Goal: Task Accomplishment & Management: Use online tool/utility

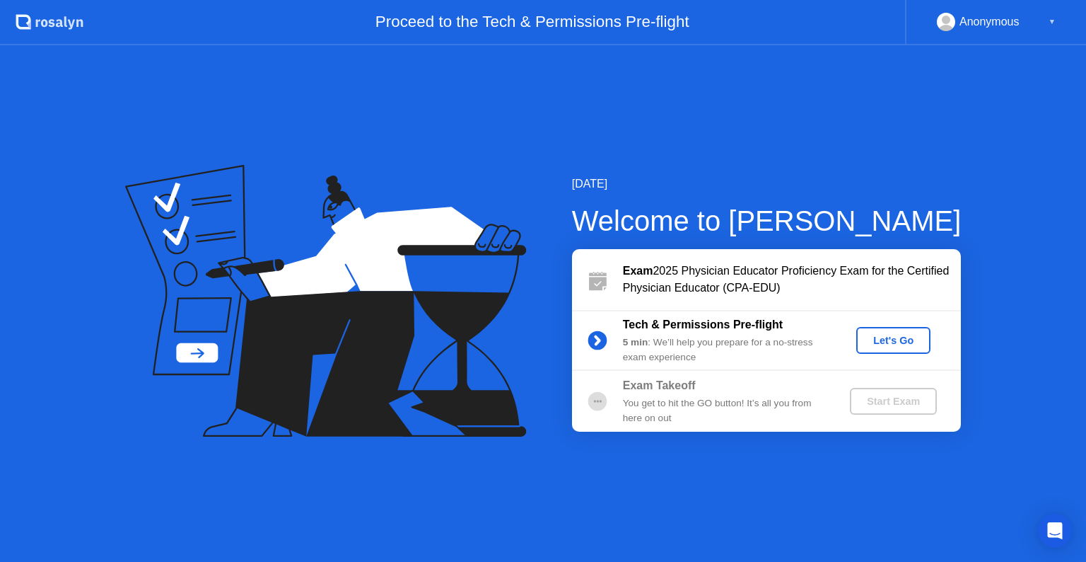
click at [889, 339] on div "Let's Go" at bounding box center [893, 340] width 63 height 11
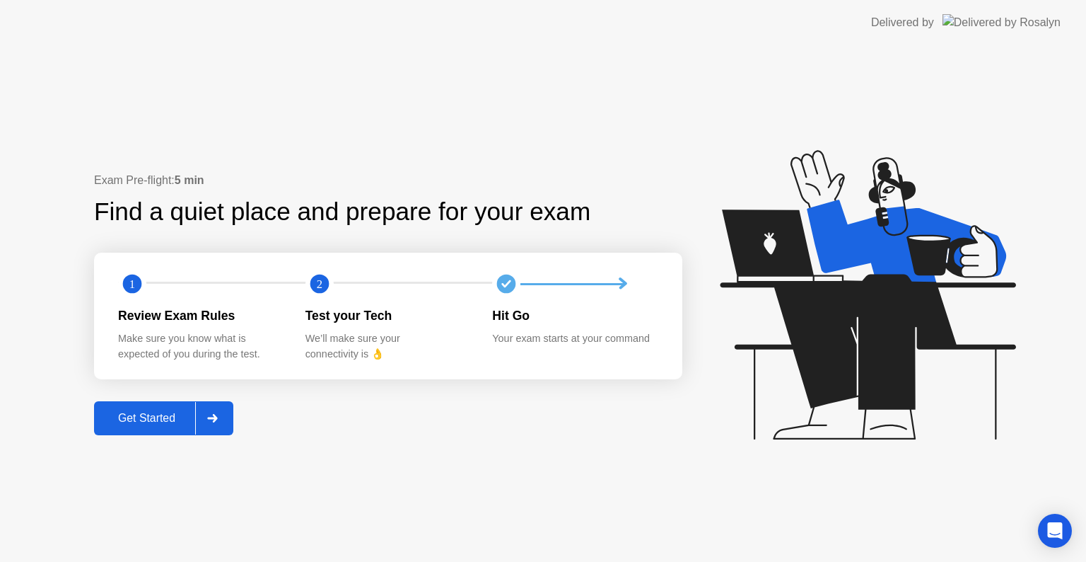
click at [175, 417] on div "Get Started" at bounding box center [146, 418] width 97 height 13
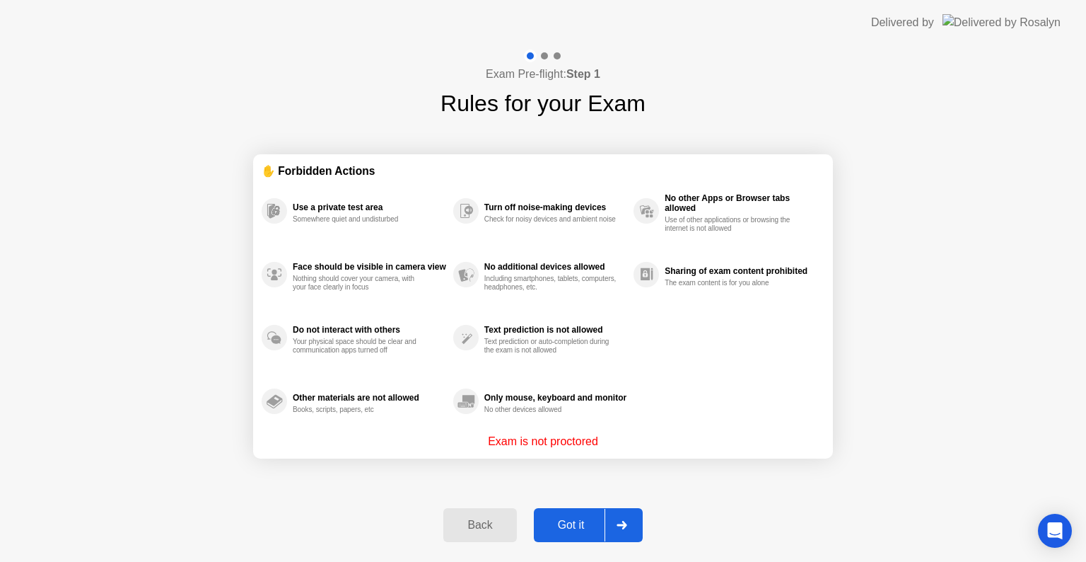
click at [472, 526] on div "Back" at bounding box center [480, 524] width 64 height 13
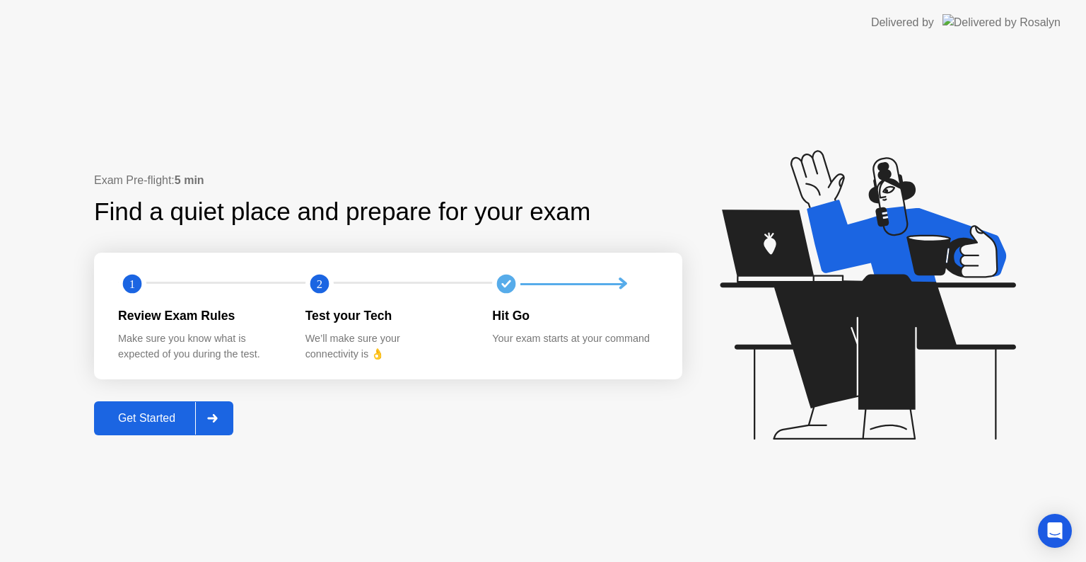
click at [171, 412] on div "Get Started" at bounding box center [146, 418] width 97 height 13
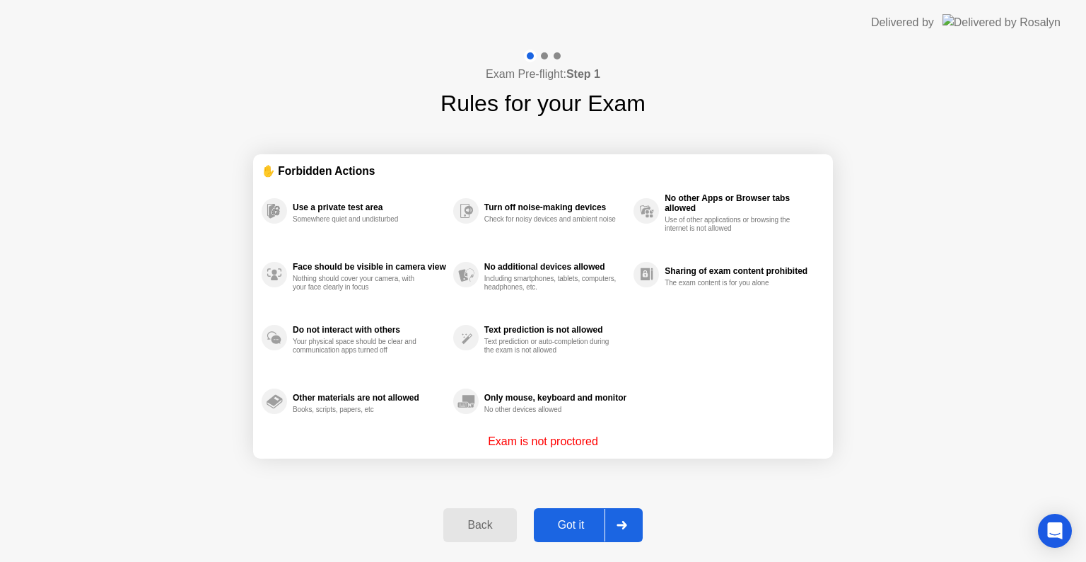
click at [562, 518] on div "Got it" at bounding box center [571, 524] width 66 height 13
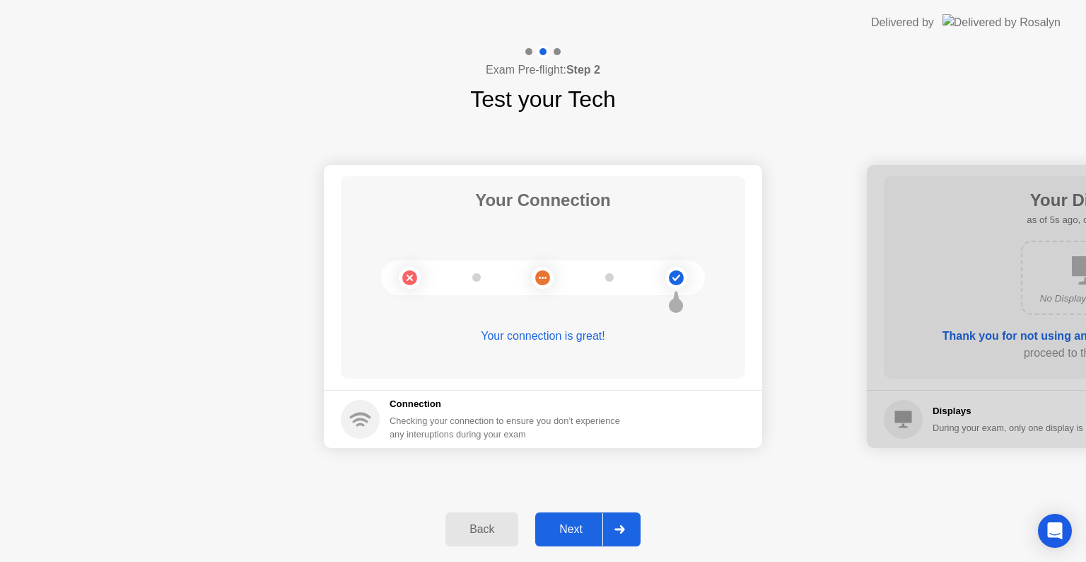
click at [579, 528] on div "Next" at bounding box center [571, 529] width 63 height 13
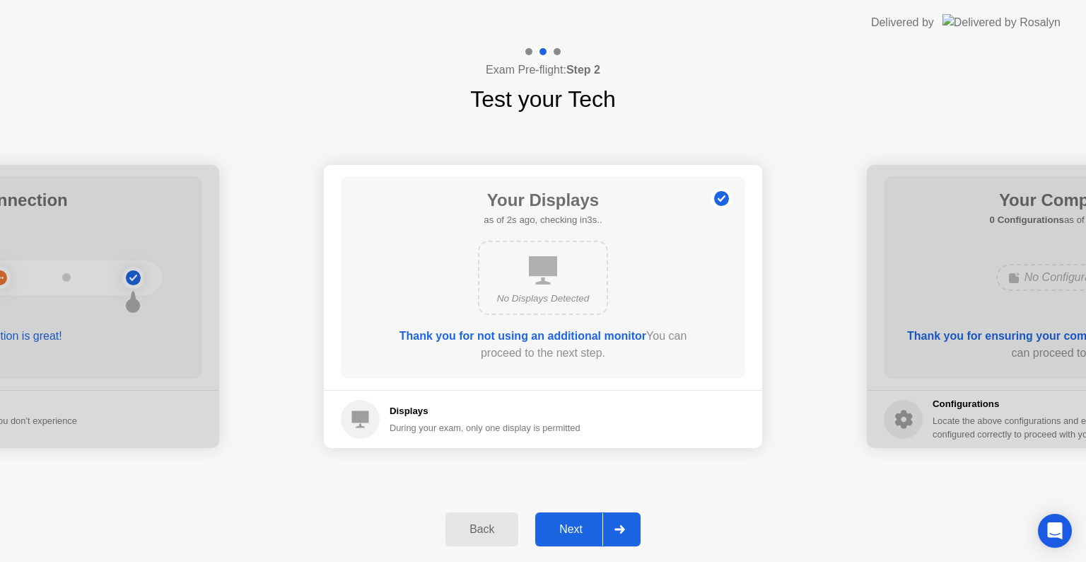
click at [571, 533] on div "Next" at bounding box center [571, 529] width 63 height 13
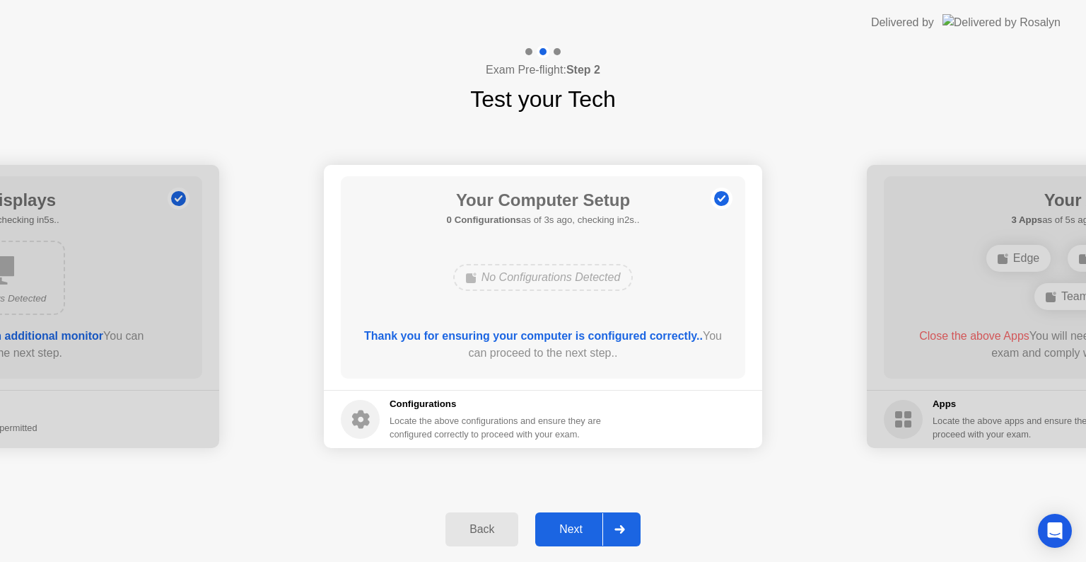
click at [570, 527] on div "Next" at bounding box center [571, 529] width 63 height 13
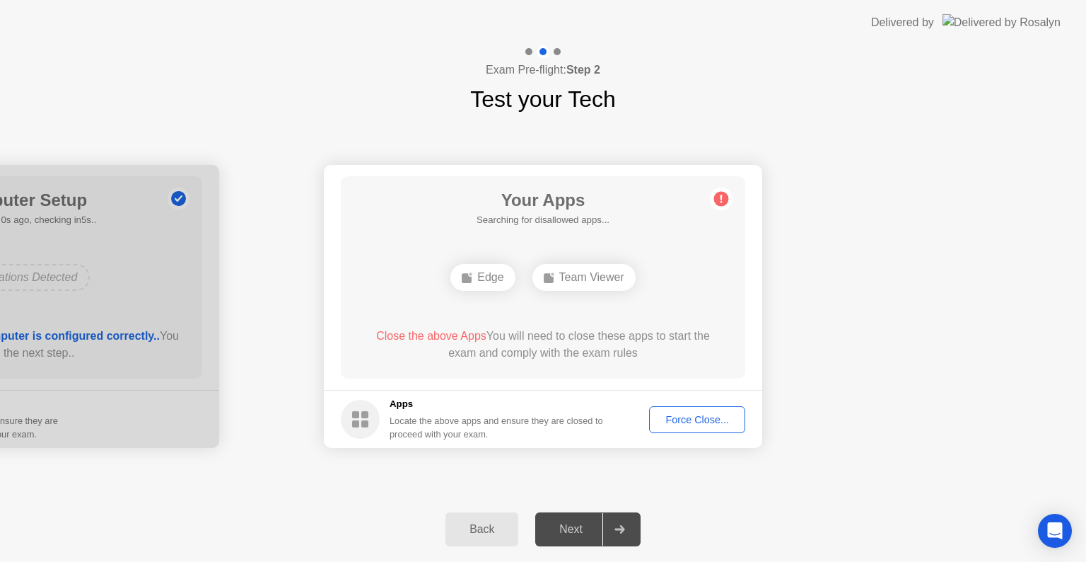
click at [713, 422] on div "Force Close..." at bounding box center [697, 419] width 86 height 11
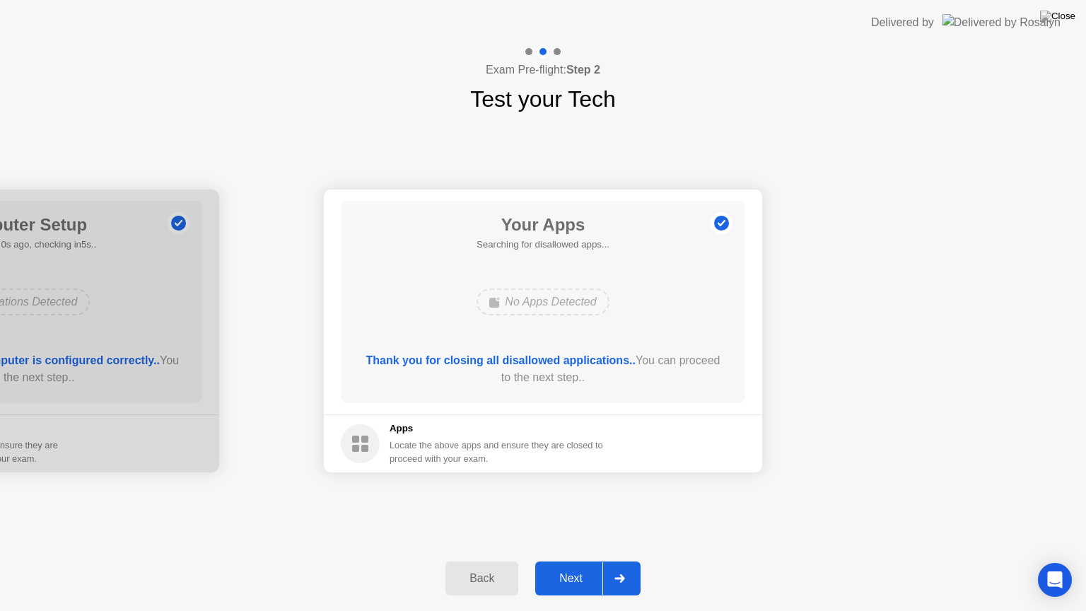
click at [576, 561] on button "Next" at bounding box center [587, 579] width 105 height 34
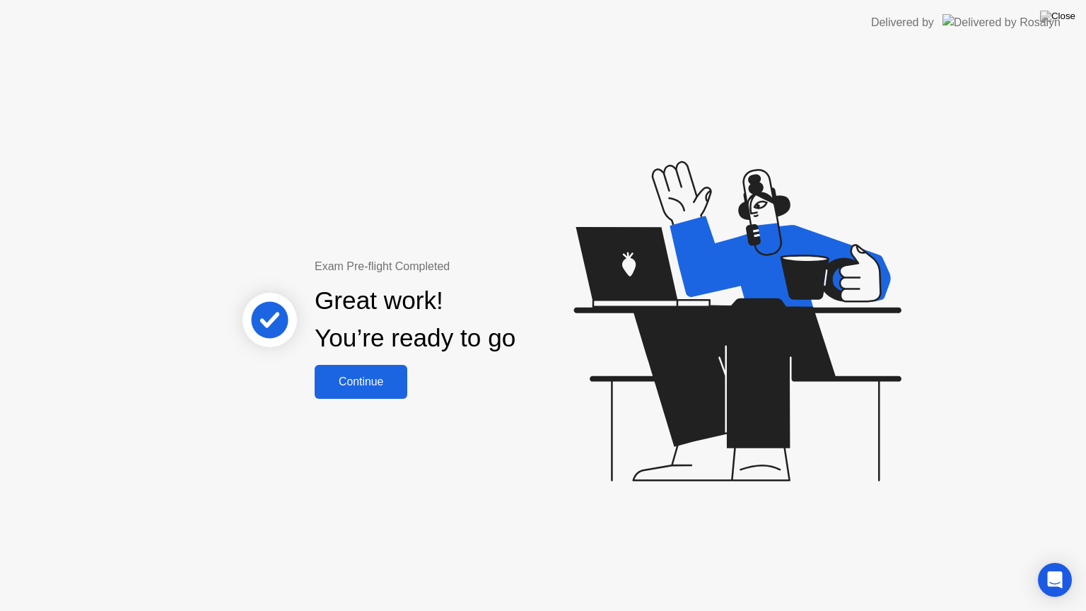
click at [362, 381] on div "Continue" at bounding box center [361, 382] width 84 height 13
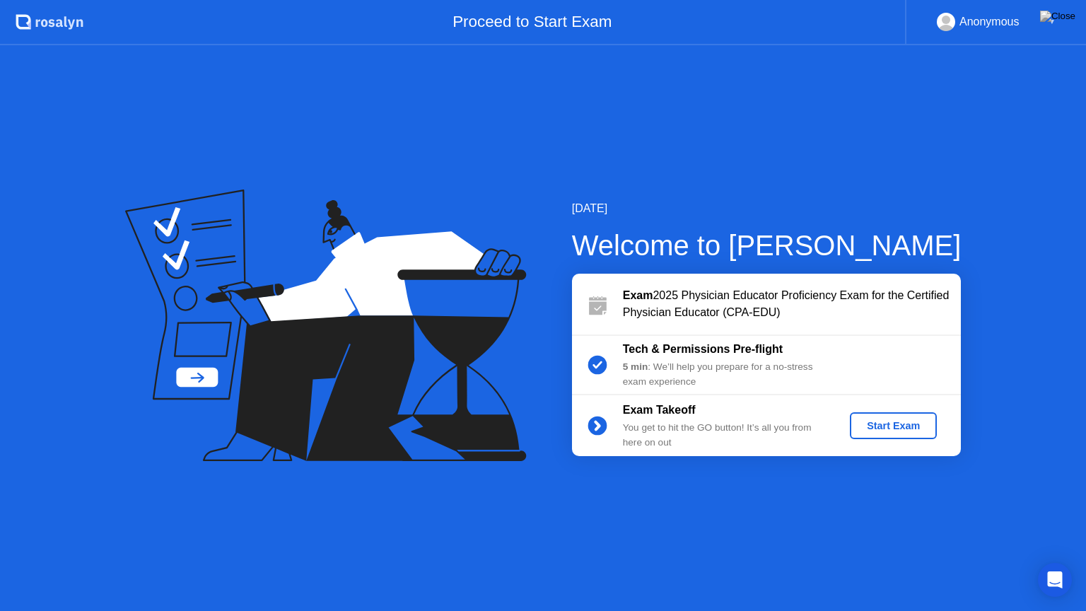
click at [888, 425] on div "Start Exam" at bounding box center [894, 425] width 76 height 11
